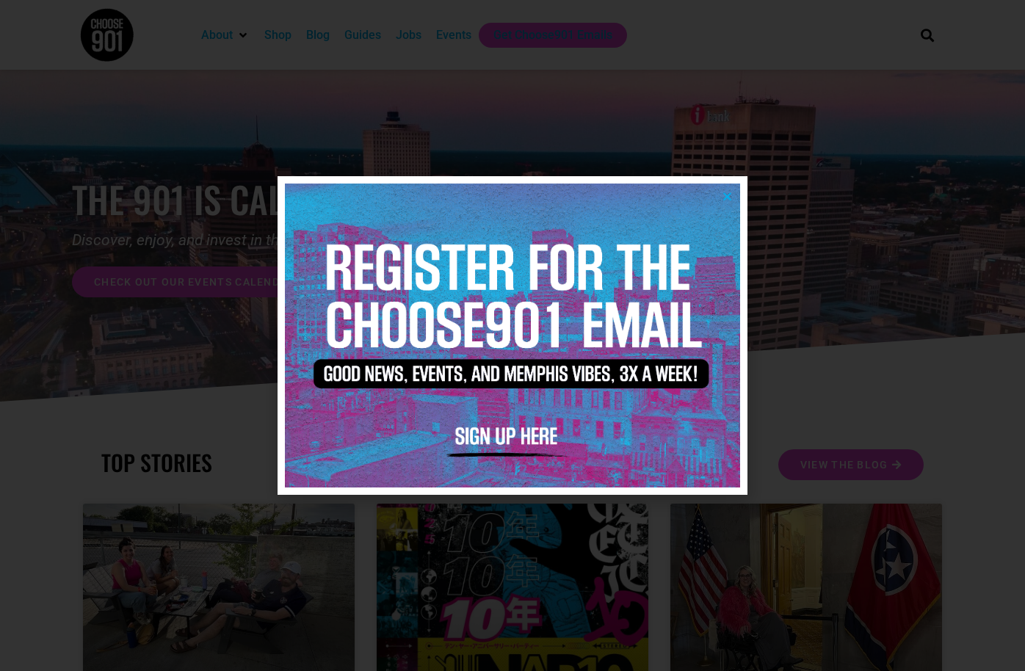
click at [721, 197] on img at bounding box center [512, 335] width 455 height 303
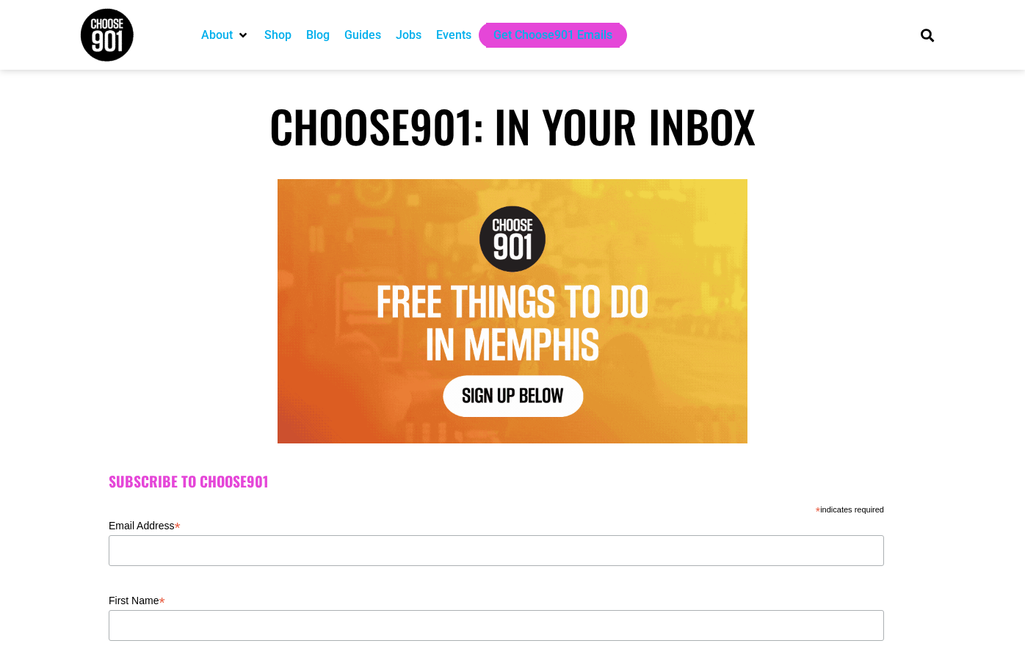
click at [412, 39] on div "Jobs" at bounding box center [409, 35] width 26 height 18
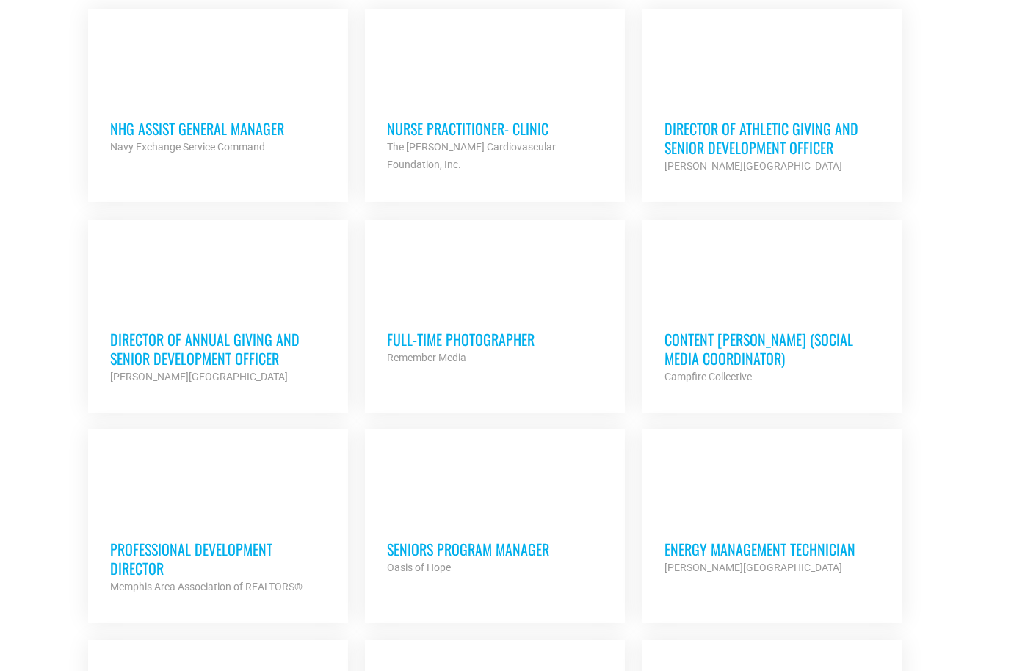
scroll to position [718, 0]
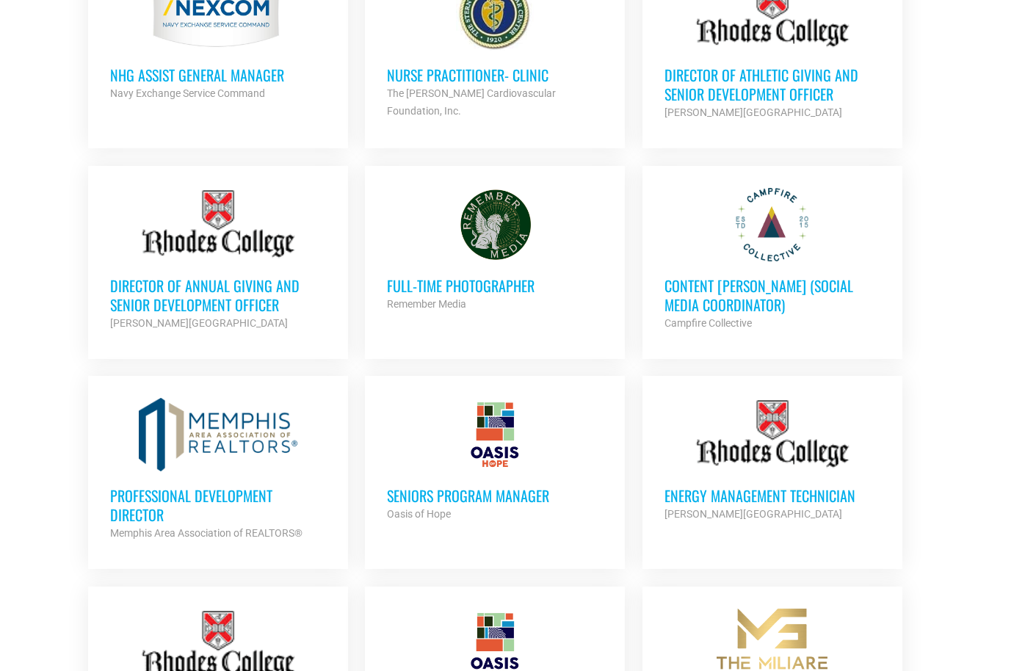
click at [487, 281] on h3 "Full-Time Photographer" at bounding box center [495, 285] width 216 height 19
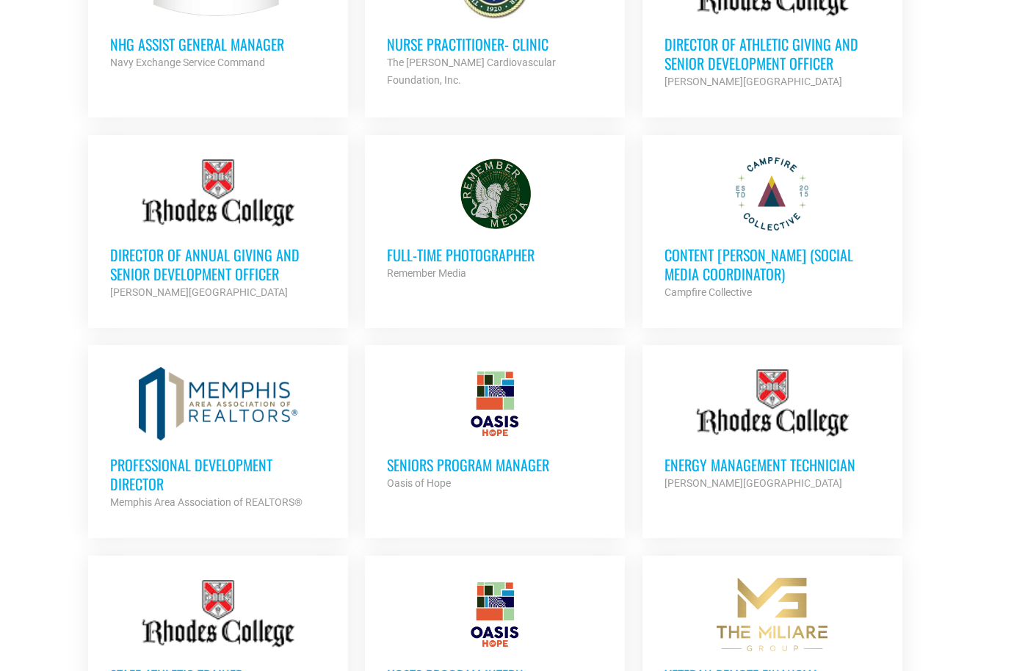
scroll to position [750, 0]
click at [498, 219] on div at bounding box center [495, 192] width 216 height 73
click at [736, 465] on h3 "Energy Management Technician" at bounding box center [772, 463] width 216 height 19
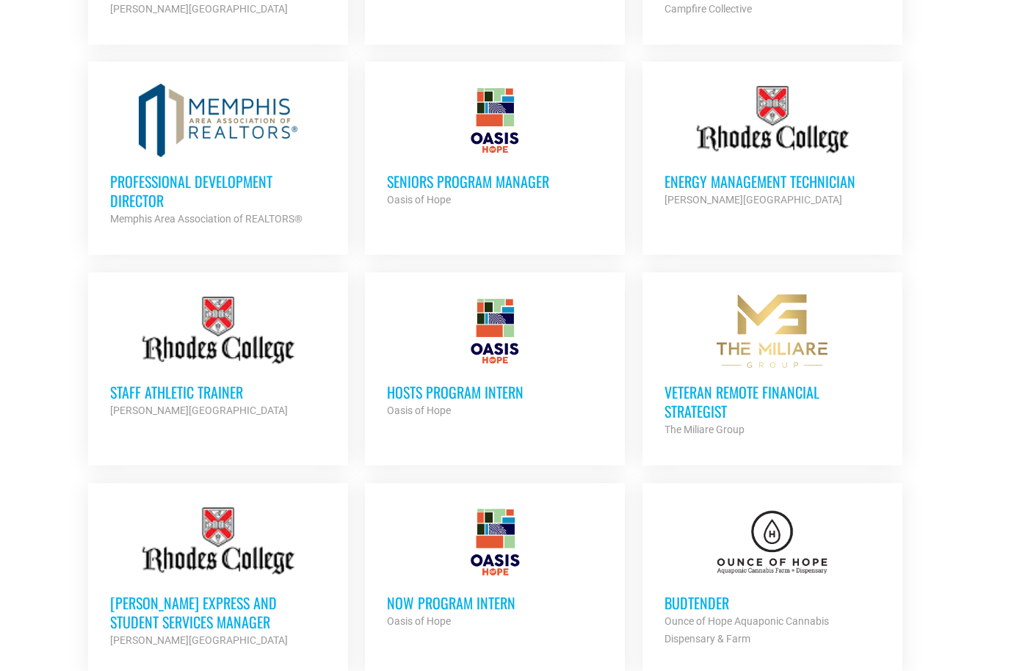
scroll to position [1035, 0]
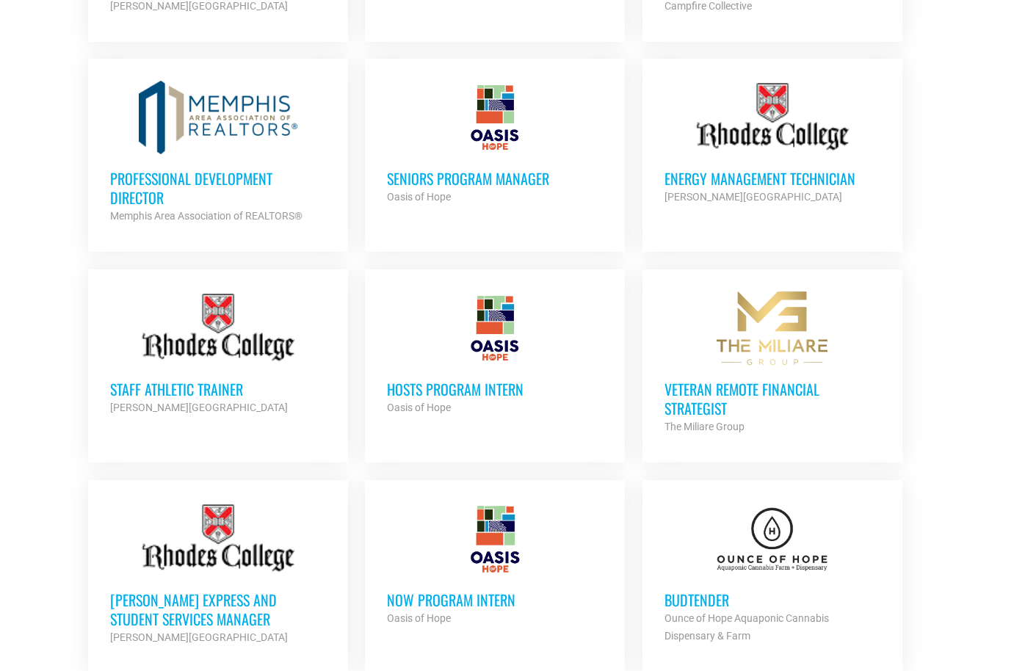
click at [797, 384] on h3 "Veteran Remote Financial Strategist" at bounding box center [772, 399] width 216 height 38
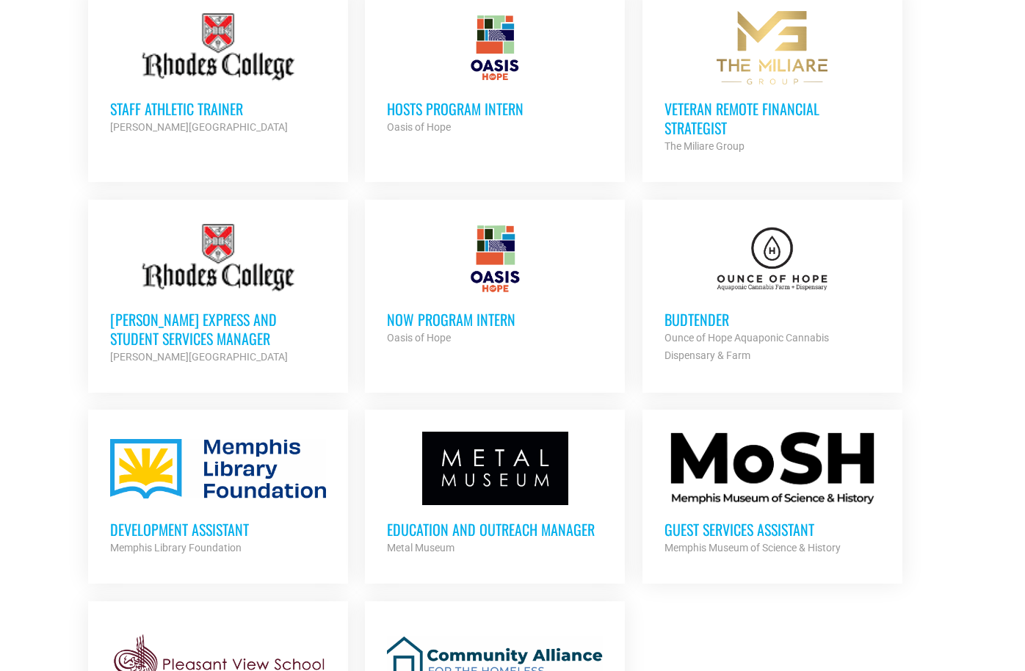
scroll to position [1318, 0]
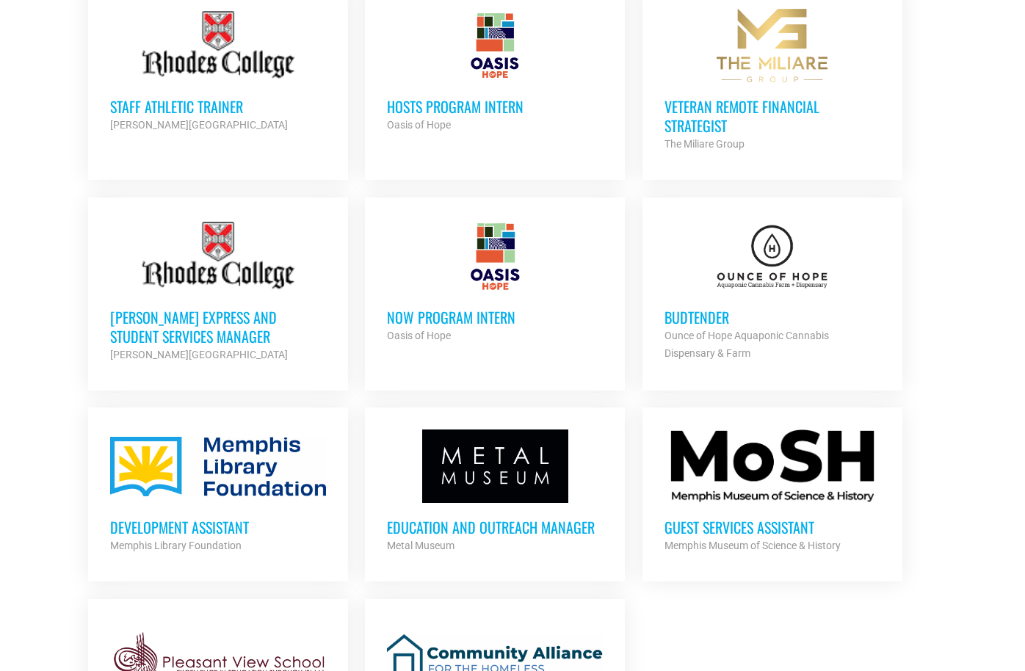
click at [711, 310] on h3 "Budtender" at bounding box center [772, 317] width 216 height 19
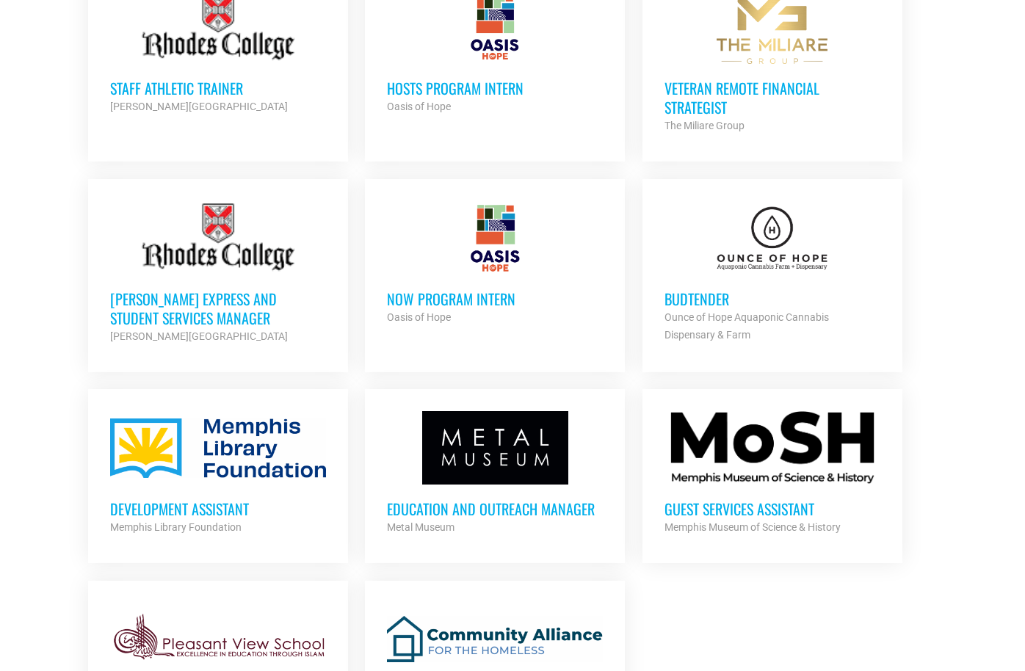
scroll to position [1340, 0]
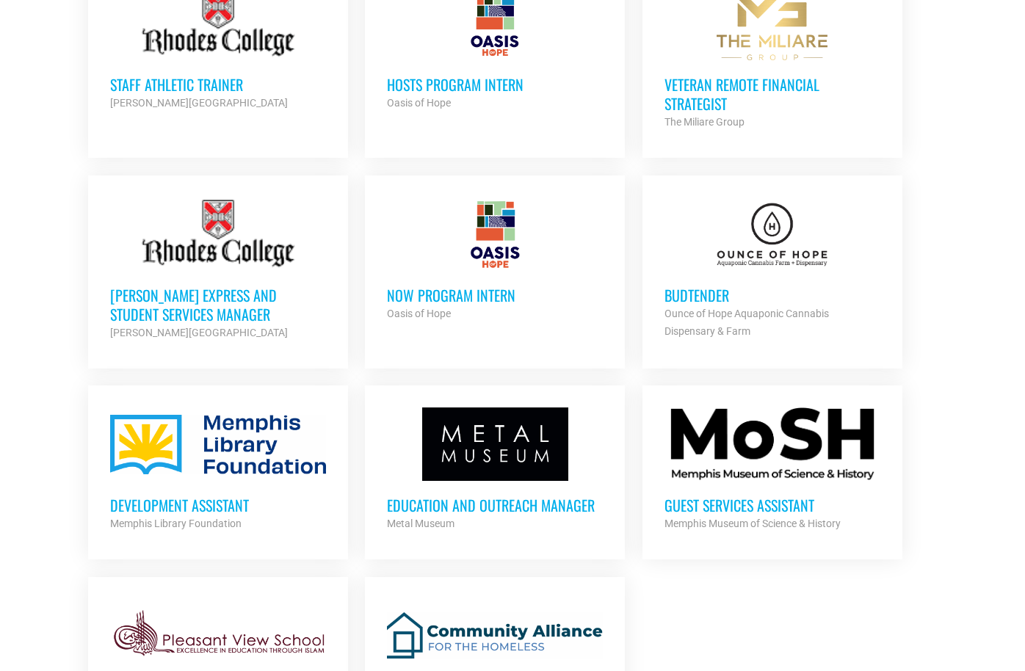
click at [202, 297] on h3 "[PERSON_NAME] Express and Student Services Manager" at bounding box center [218, 305] width 216 height 38
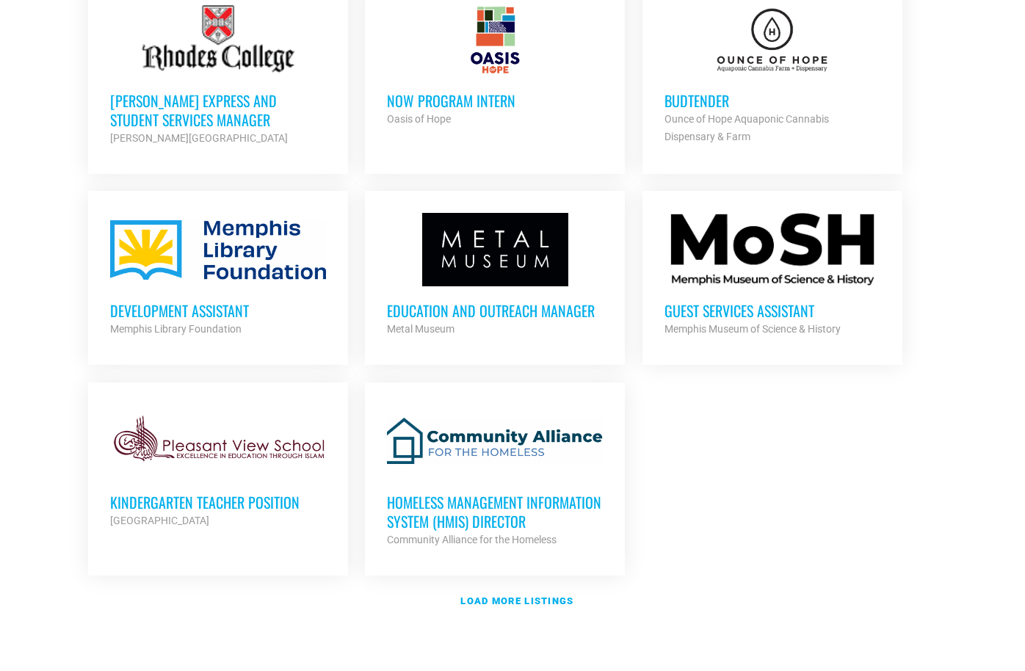
scroll to position [1539, 0]
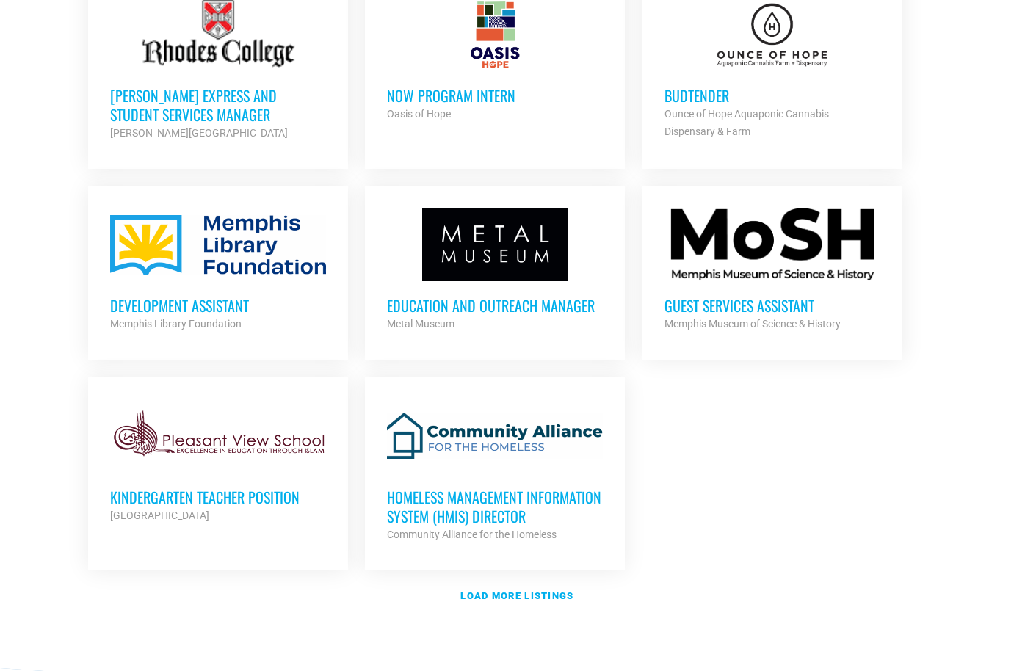
click at [776, 311] on h3 "Guest Services Assistant" at bounding box center [772, 305] width 216 height 19
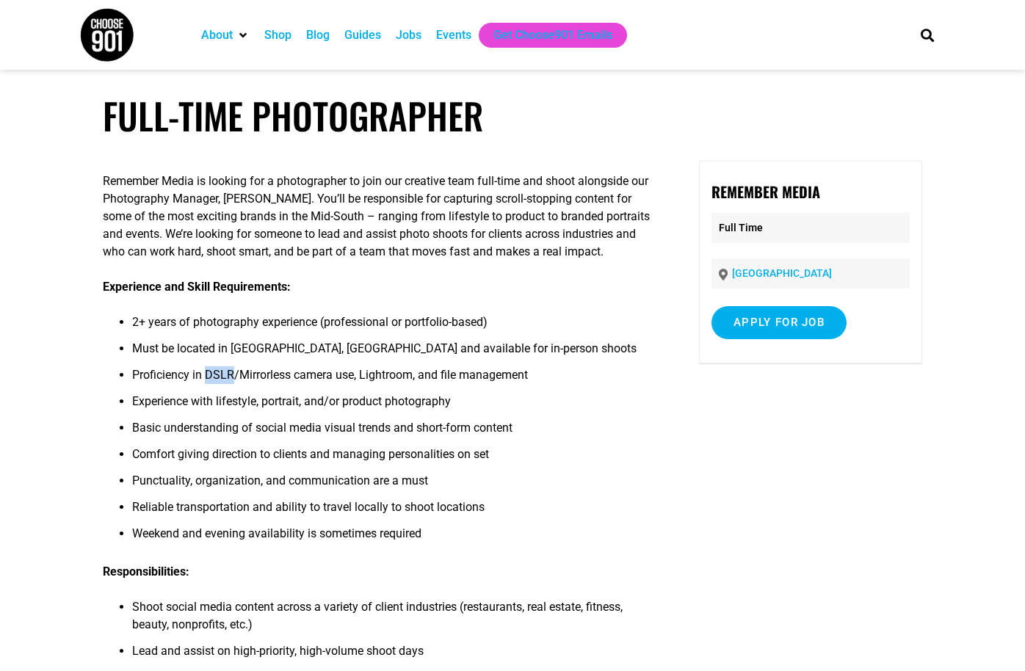
drag, startPoint x: 209, startPoint y: 391, endPoint x: 237, endPoint y: 398, distance: 28.7
click at [237, 393] on li "Proficiency in DSLR/Mirrorless camera use, Lightroom, and file management" at bounding box center [395, 379] width 526 height 26
click at [294, 393] on li "Proficiency in DSLR/Mirrorless camera use, Lightroom, and file management" at bounding box center [395, 379] width 526 height 26
click at [245, 393] on li "Proficiency in DSLR/Mirrorless camera use, Lightroom, and file management" at bounding box center [395, 379] width 526 height 26
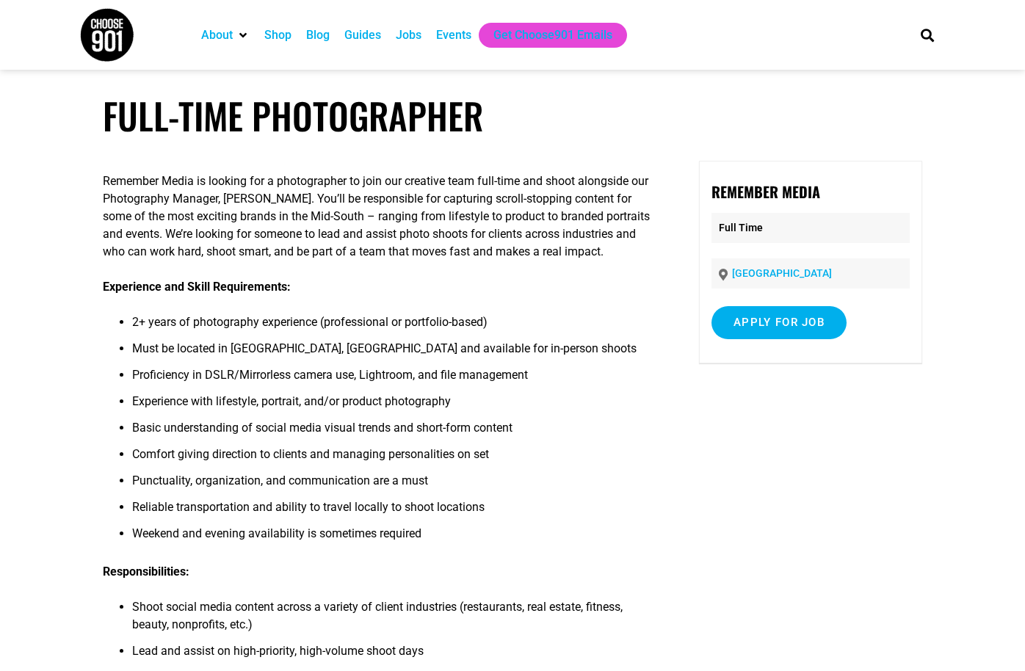
click at [366, 446] on li "Basic understanding of social media visual trends and short-form content" at bounding box center [395, 432] width 526 height 26
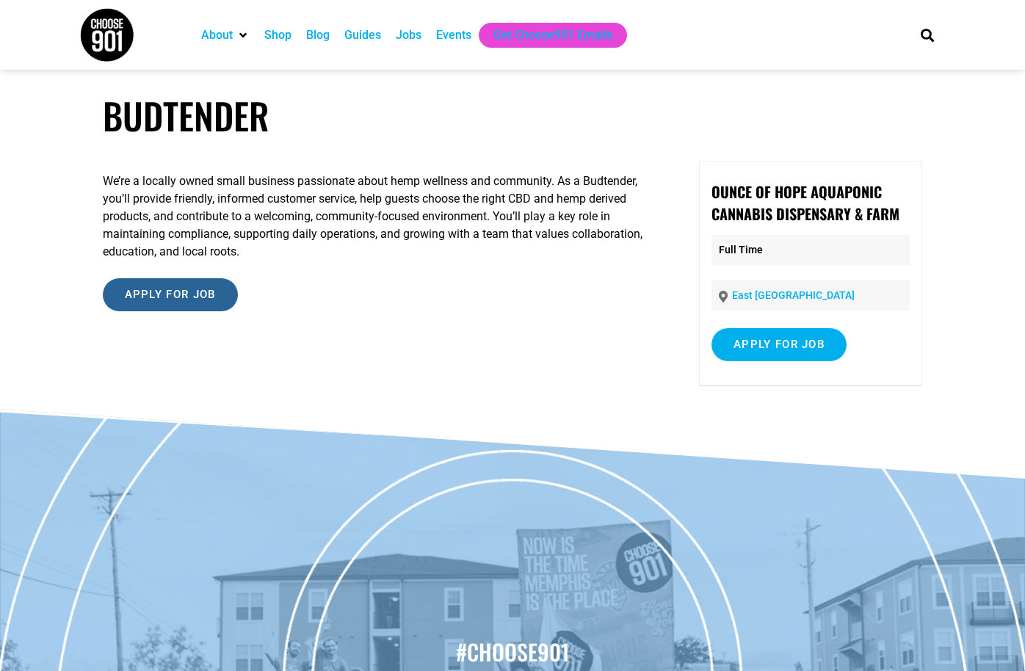
click at [189, 295] on input "Apply for job" at bounding box center [170, 294] width 135 height 33
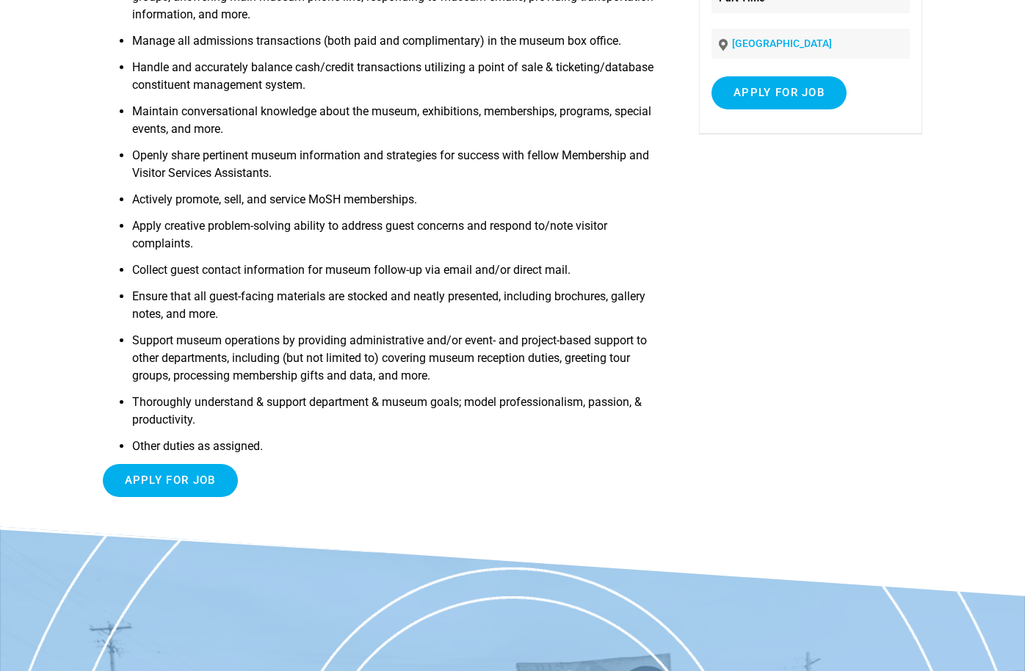
scroll to position [271, 0]
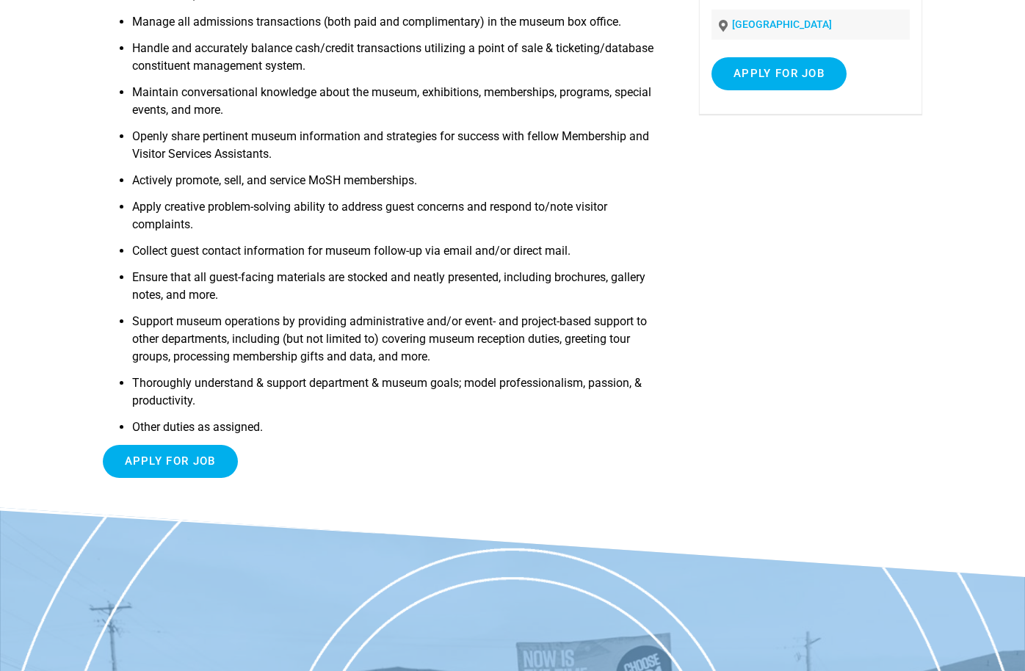
click at [163, 479] on div "Consistently demonstrate a guest-first attitude by modeling exceptional custome…" at bounding box center [381, 190] width 556 height 600
click at [162, 469] on input "Apply for job" at bounding box center [170, 461] width 135 height 33
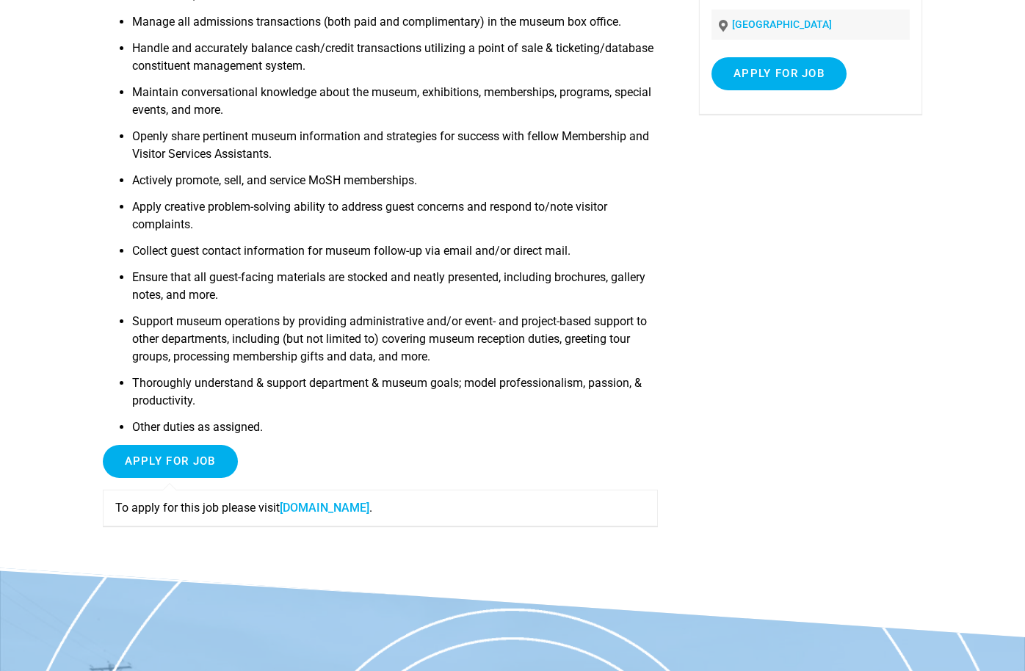
click at [319, 512] on link "moshmemphis.com" at bounding box center [325, 508] width 90 height 14
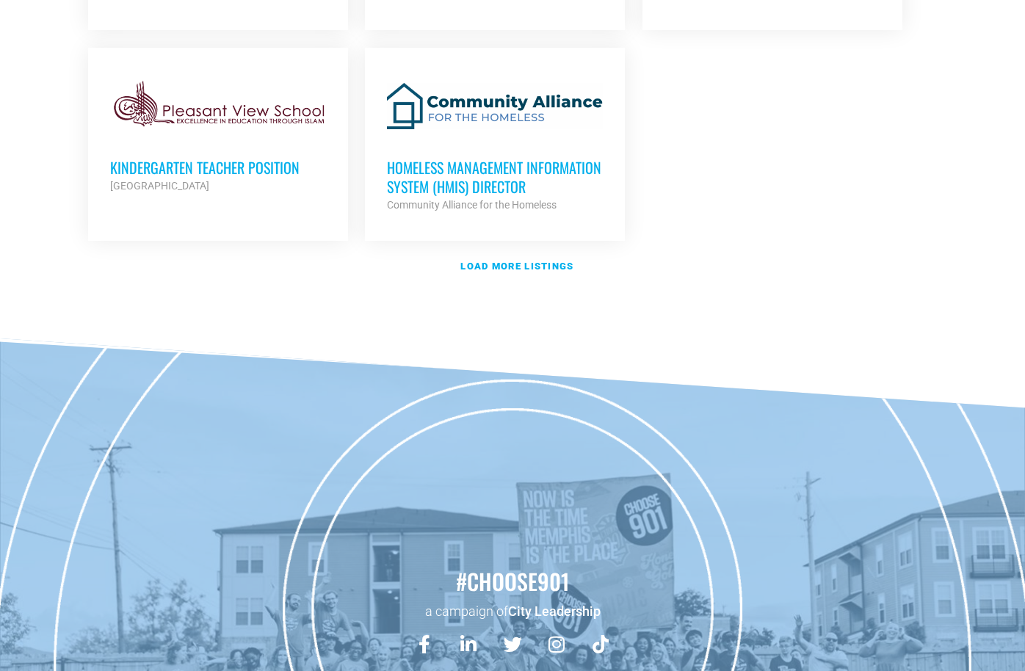
scroll to position [1917, 0]
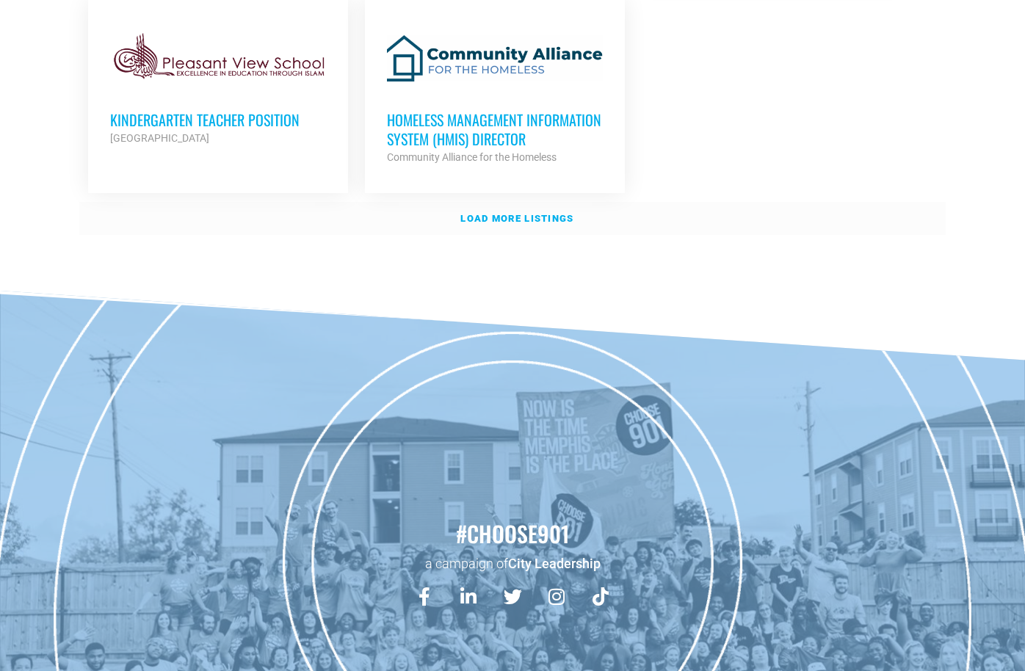
click at [476, 205] on link "Load more listings" at bounding box center [512, 219] width 866 height 34
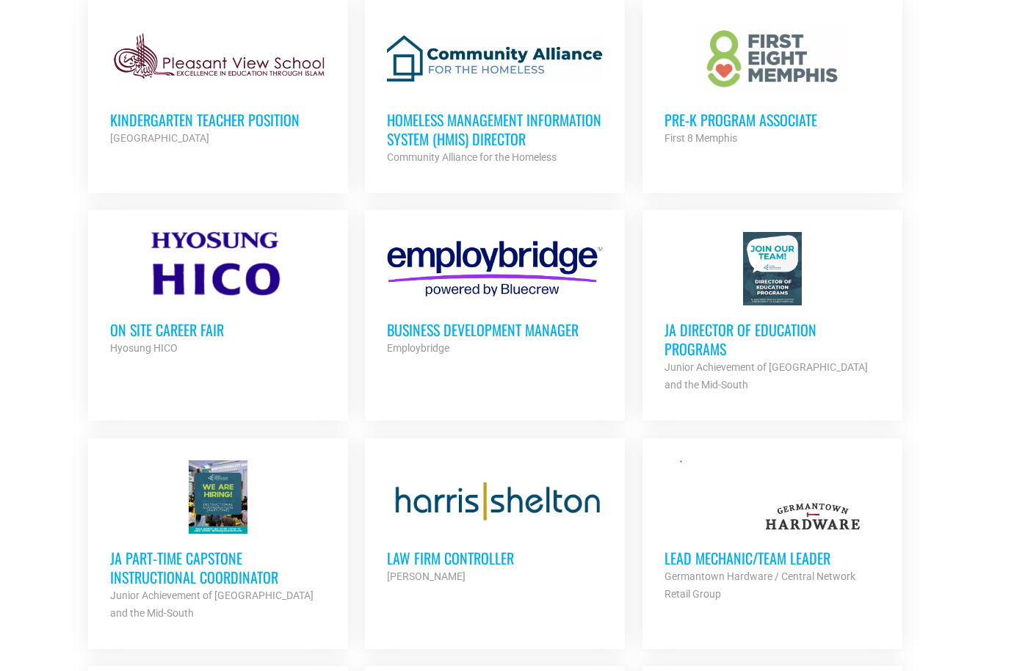
click at [219, 476] on div at bounding box center [218, 496] width 216 height 73
click at [490, 538] on div "Law Firm Controller Harris Shelton Partner Org" at bounding box center [495, 559] width 216 height 51
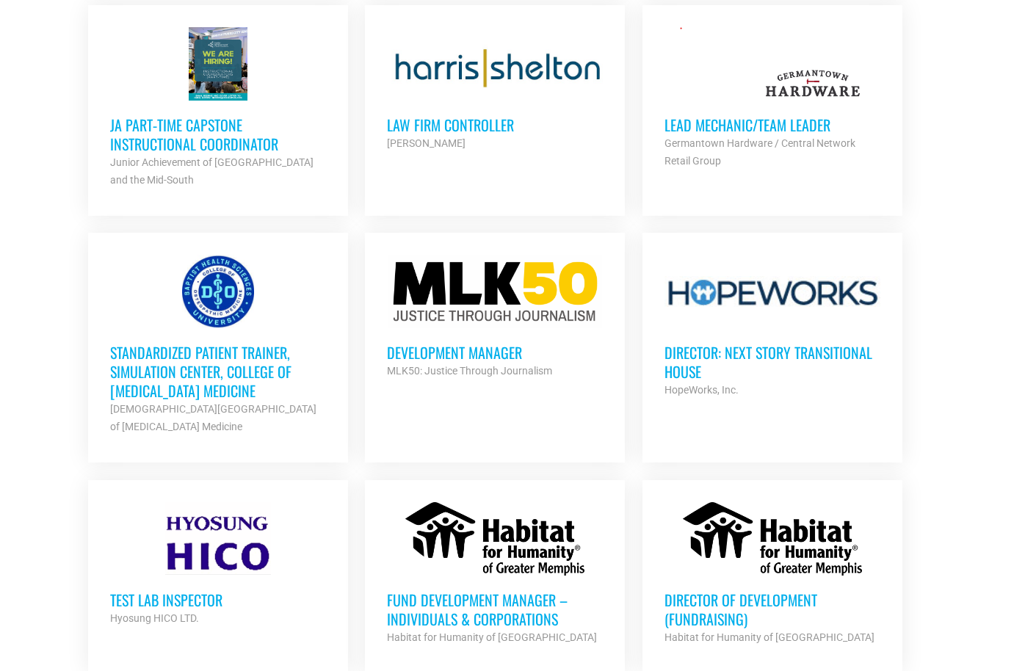
scroll to position [2370, 0]
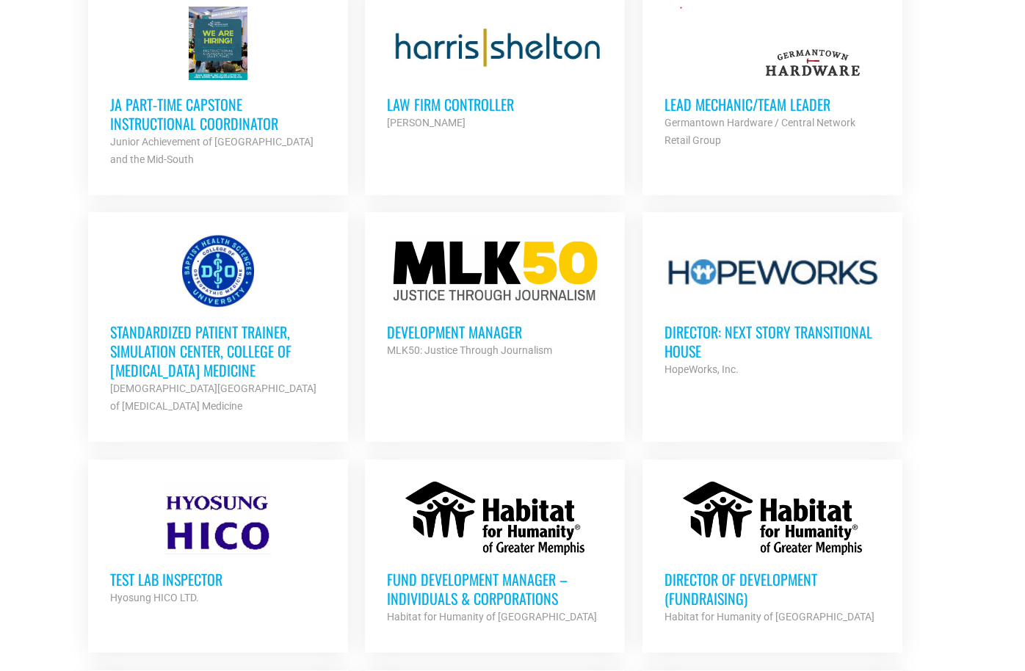
click at [174, 352] on h3 "Standardized Patient Trainer, Simulation Center, College of Osteopathic Medicine" at bounding box center [218, 350] width 216 height 57
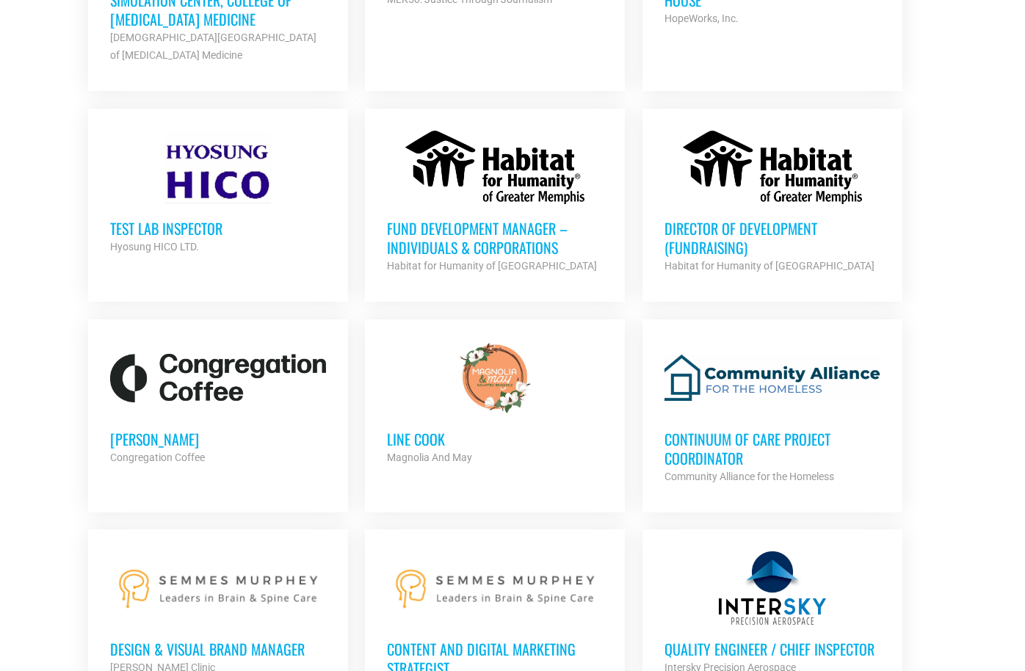
scroll to position [2708, 0]
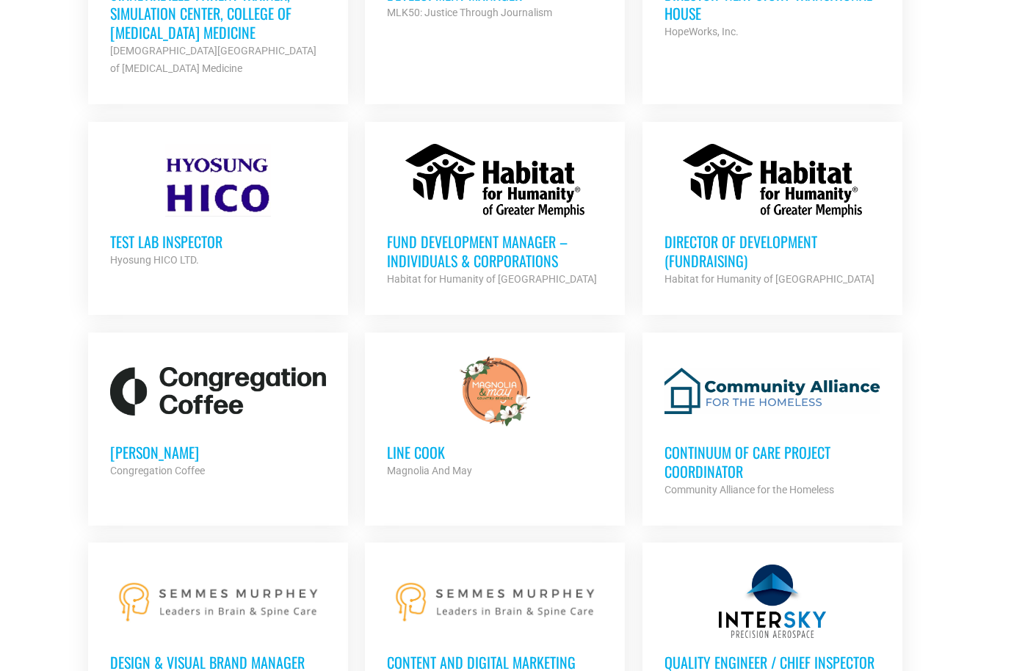
click at [148, 432] on div "Baker Congregation Coffee Partner Org" at bounding box center [218, 453] width 216 height 51
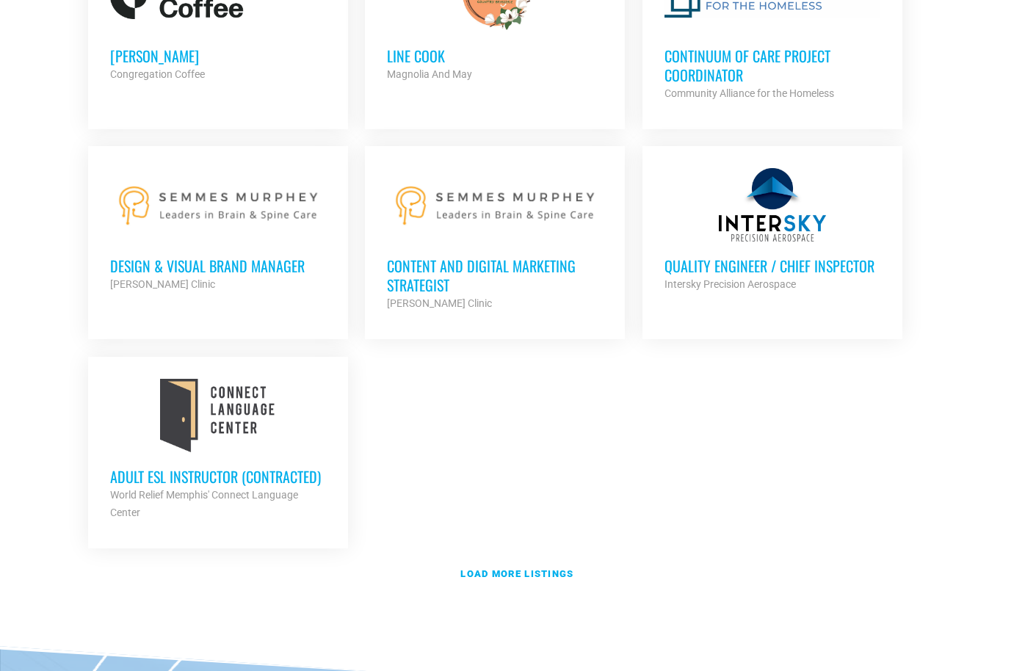
scroll to position [3135, 0]
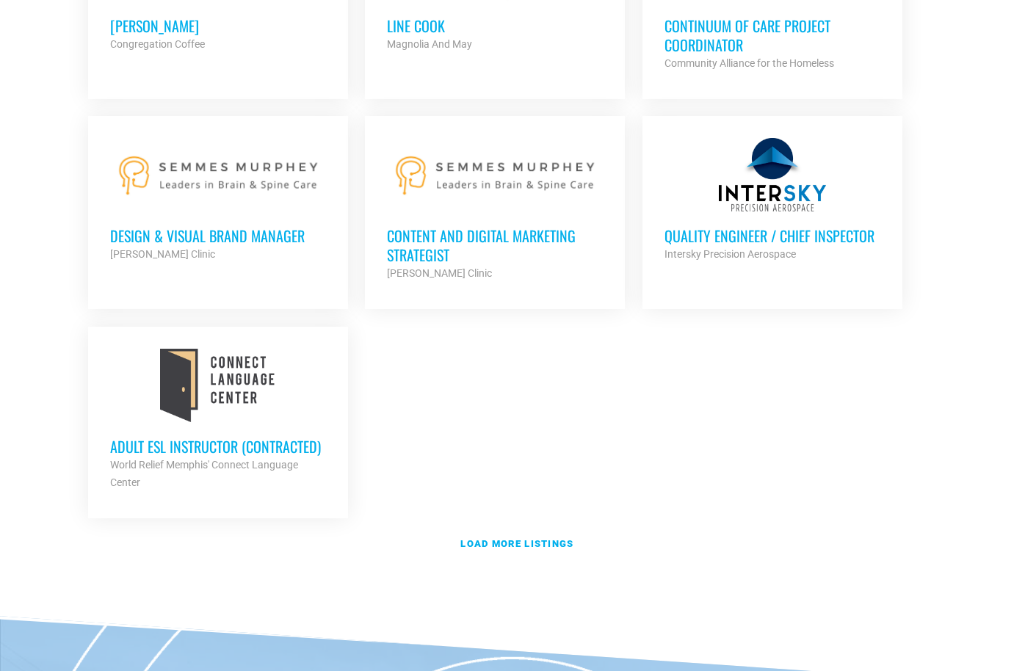
click at [247, 227] on h3 "Design & Visual Brand Manager" at bounding box center [218, 235] width 216 height 19
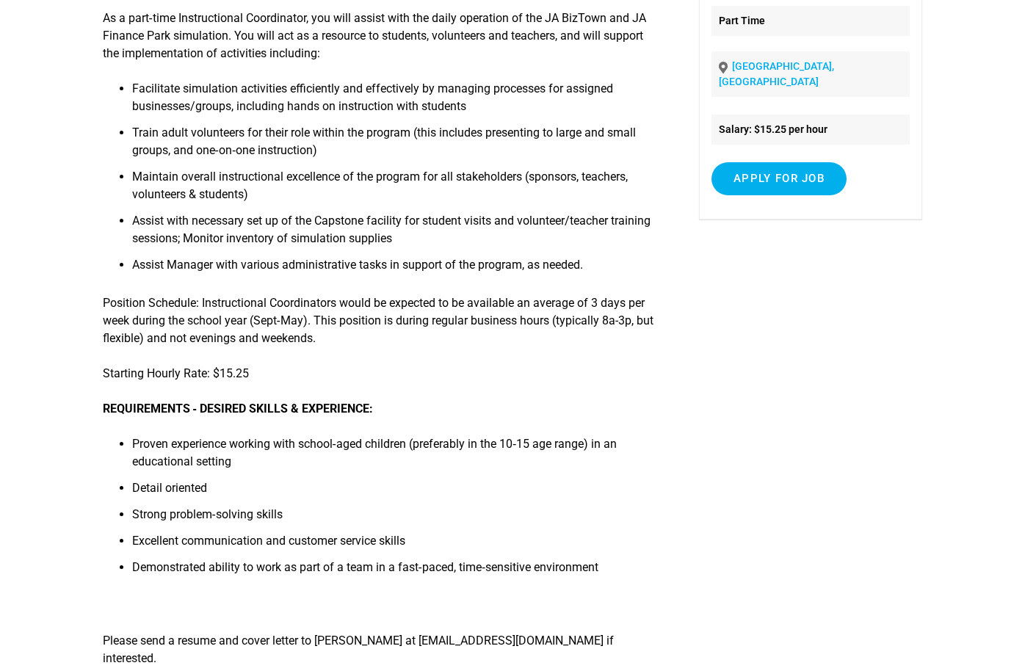
scroll to position [57, 0]
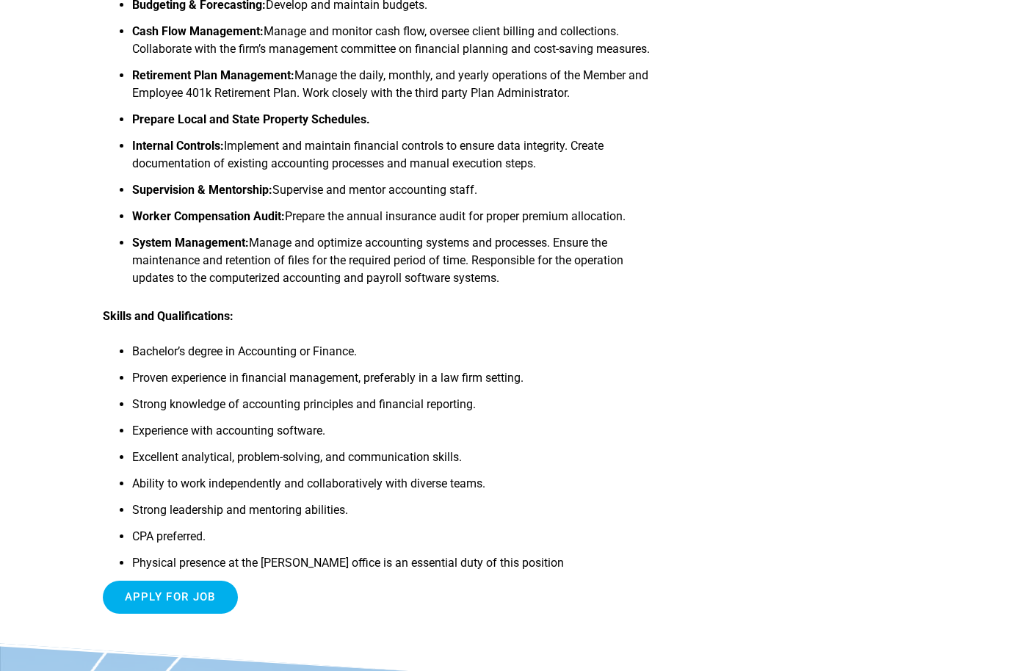
scroll to position [582, 0]
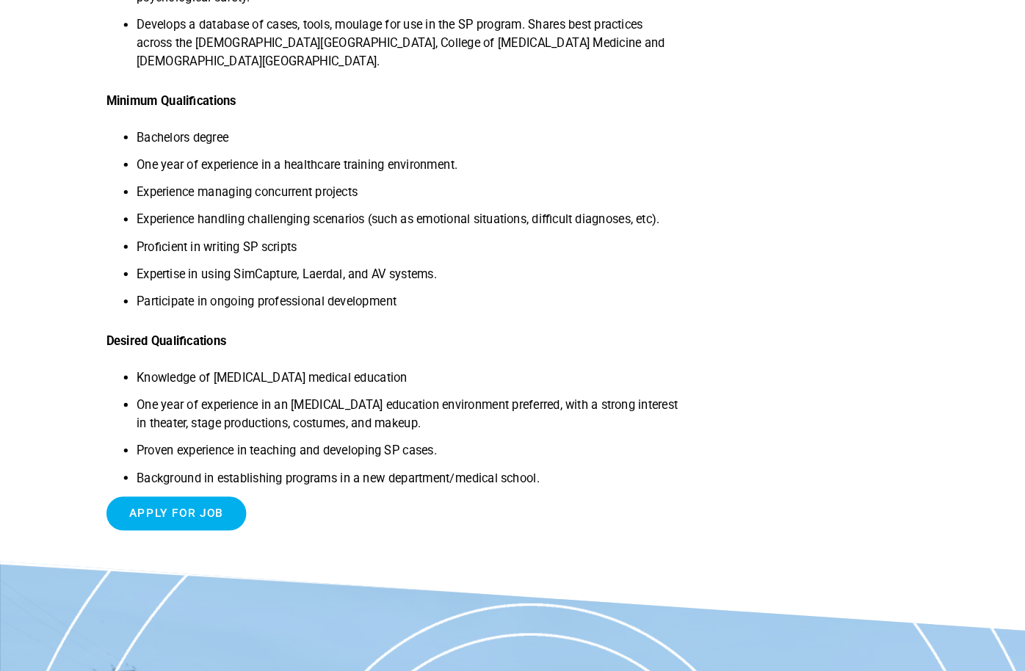
scroll to position [941, 0]
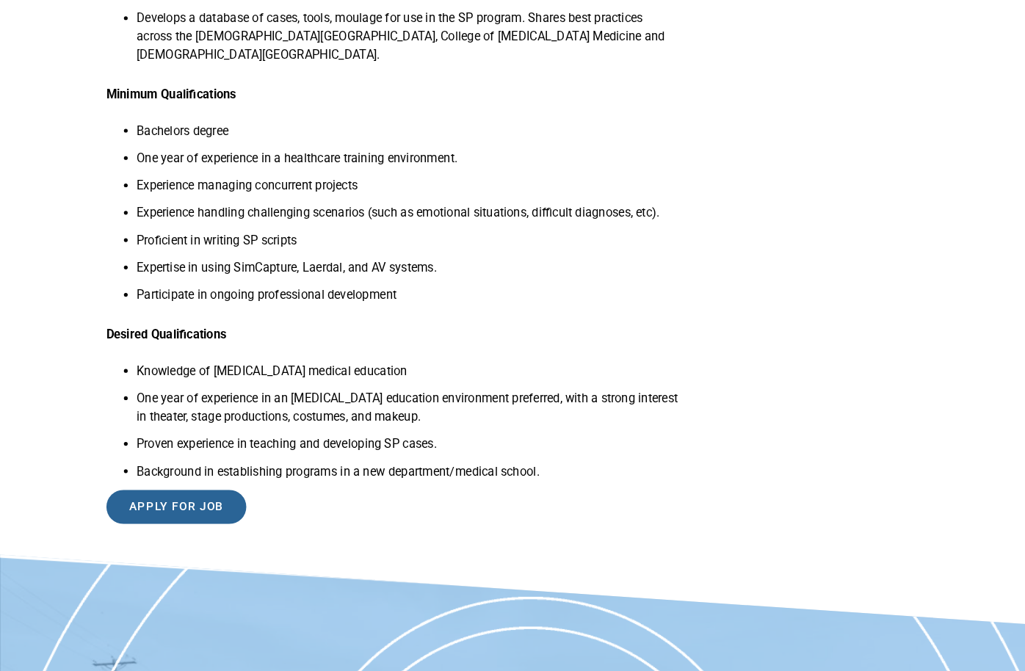
click at [170, 496] on input "Apply for job" at bounding box center [170, 512] width 135 height 33
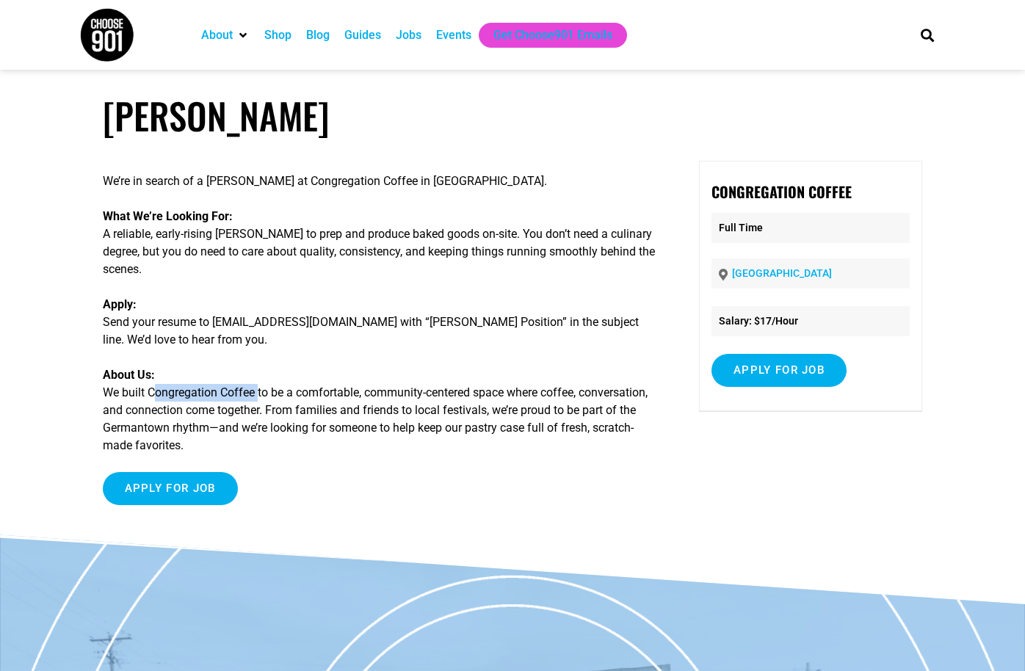
drag, startPoint x: 152, startPoint y: 391, endPoint x: 260, endPoint y: 397, distance: 108.1
click at [260, 397] on p "About Us: We built Congregation Coffee to be a comfortable, community-centered …" at bounding box center [381, 410] width 556 height 88
click at [339, 335] on p "Apply: Send your resume to [EMAIL_ADDRESS][DOMAIN_NAME] with “[PERSON_NAME] Pos…" at bounding box center [381, 322] width 556 height 53
click at [162, 509] on div "We’re in search of a baker at Congregation Coffee in Germantown. What We’re Loo…" at bounding box center [381, 339] width 556 height 356
click at [161, 496] on input "Apply for job" at bounding box center [170, 488] width 135 height 33
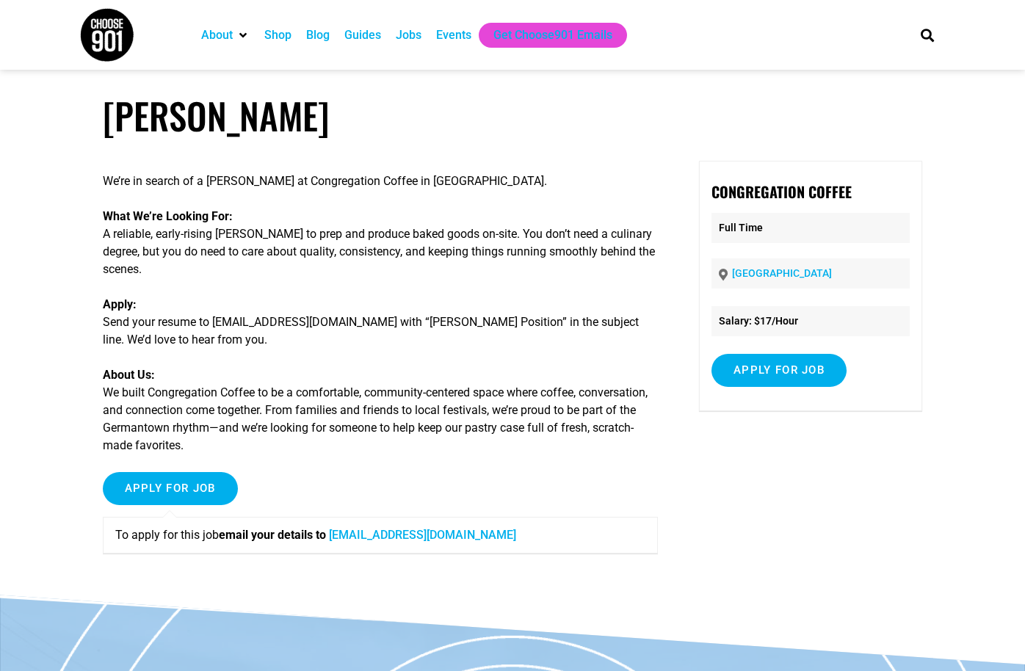
click at [140, 239] on p "What We’re Looking For: A reliable, early-rising baker to prep and produce bake…" at bounding box center [381, 243] width 556 height 70
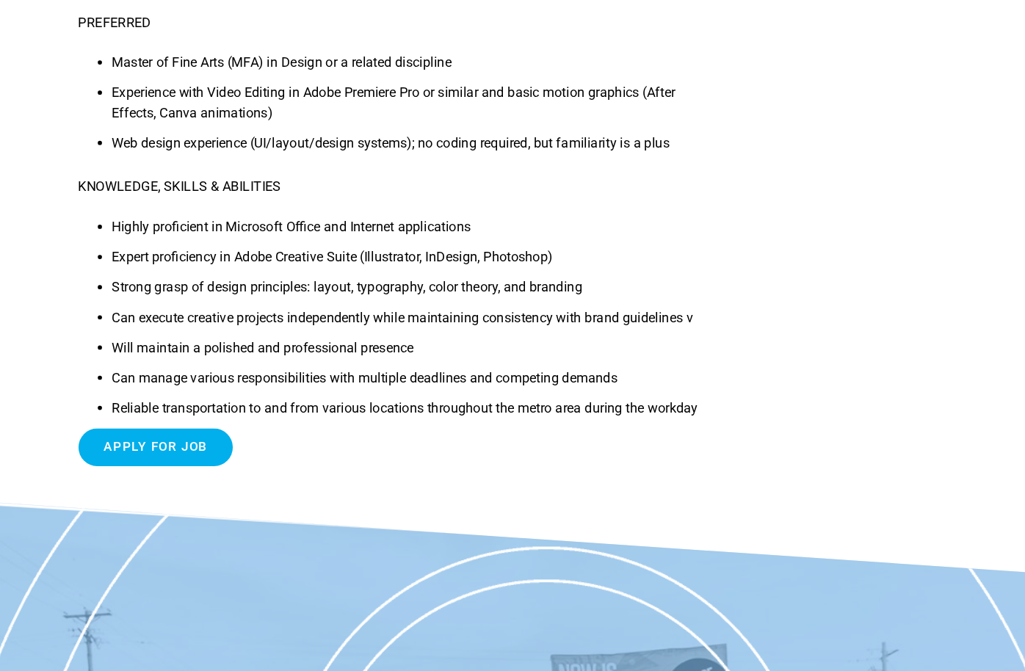
scroll to position [728, 0]
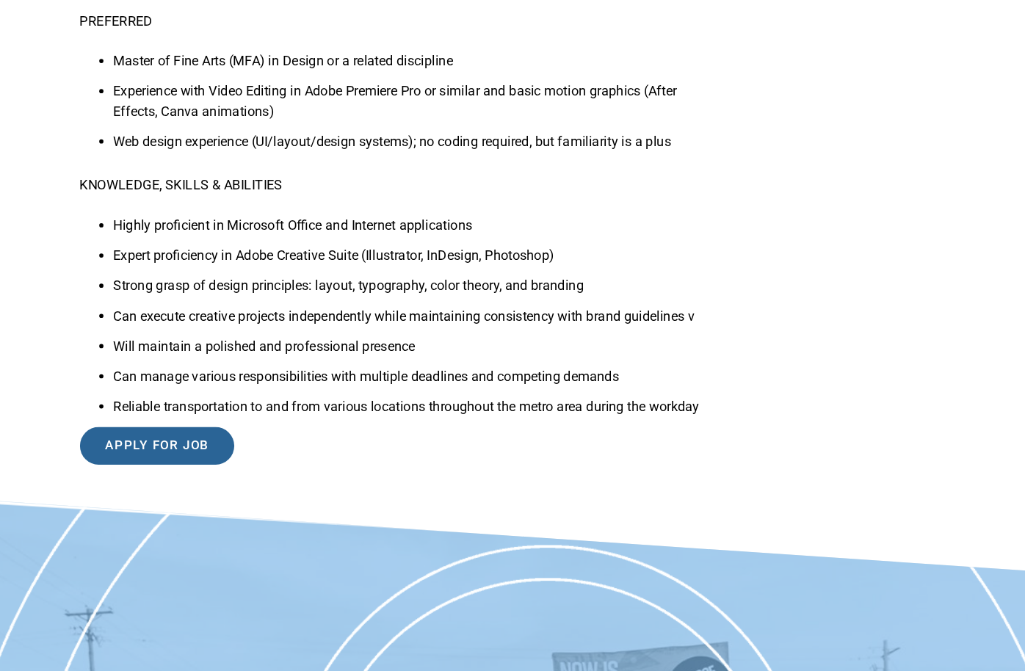
click at [142, 457] on input "Apply for job" at bounding box center [170, 473] width 135 height 33
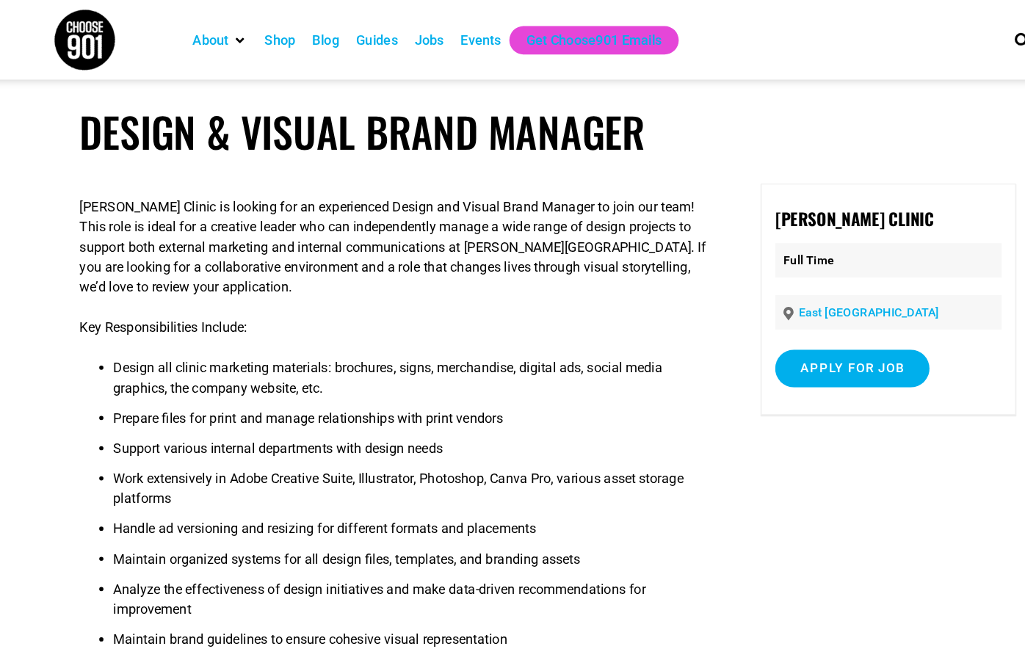
scroll to position [0, 0]
